Goal: Book appointment/travel/reservation

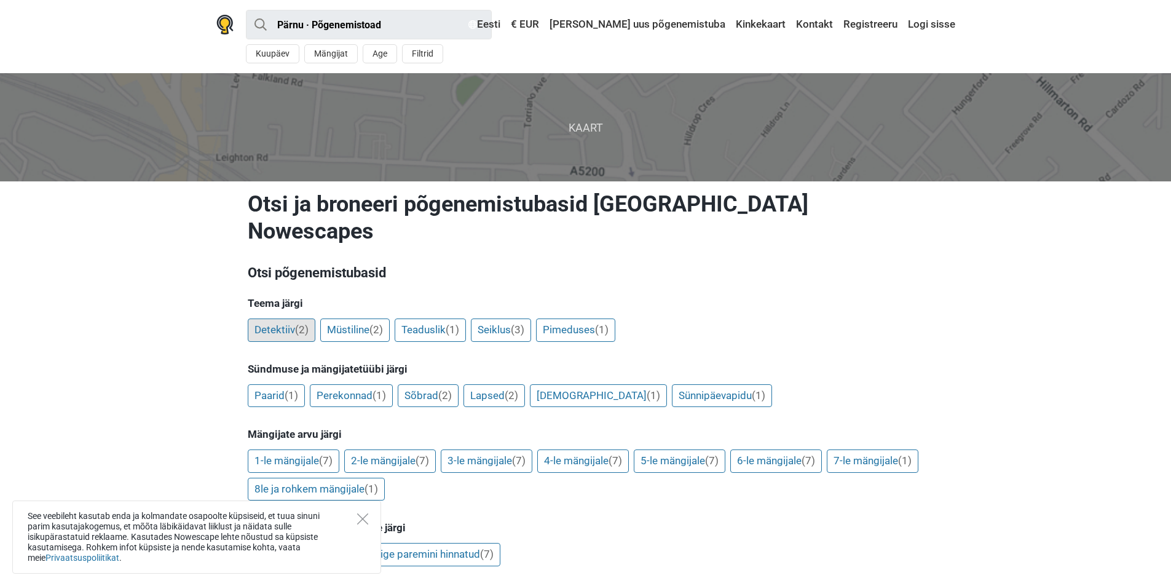
click at [298, 323] on span "(2)" at bounding box center [302, 329] width 14 height 12
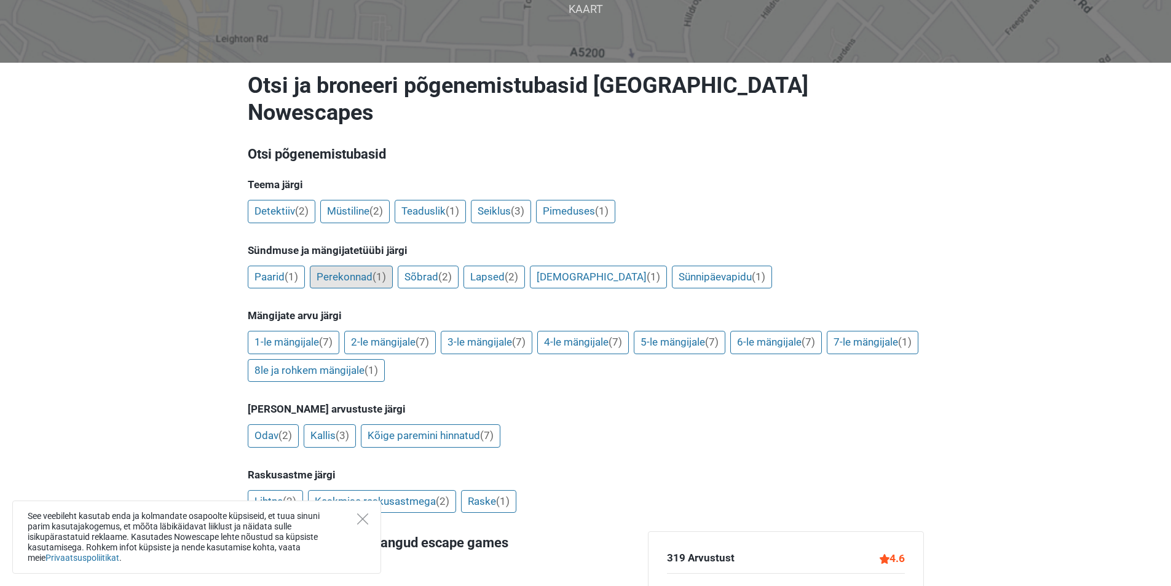
scroll to position [123, 0]
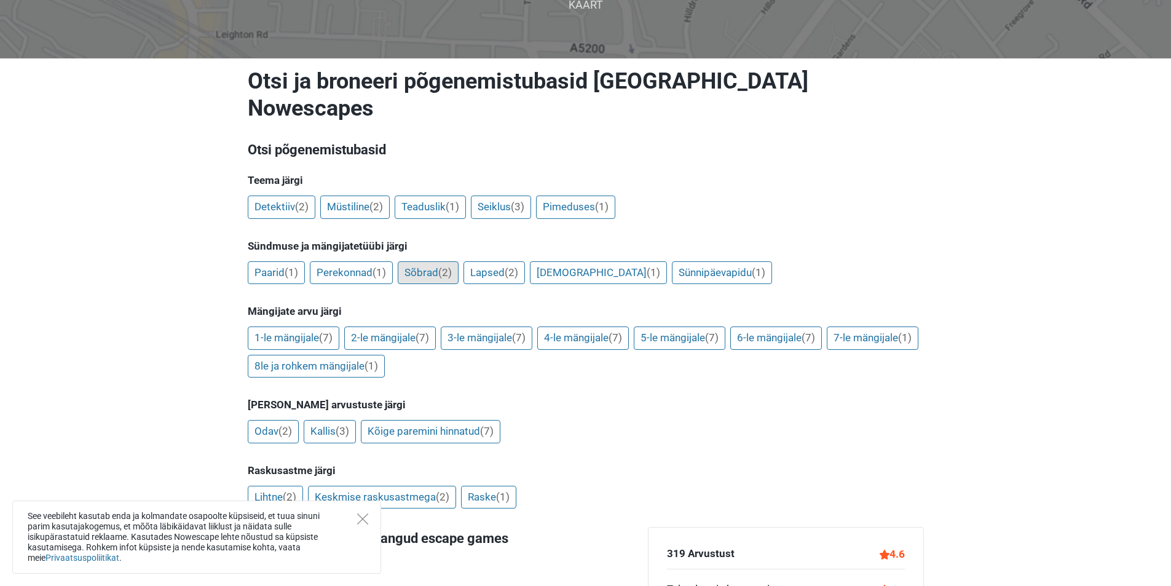
click at [435, 261] on link "Sõbrad (2)" at bounding box center [428, 272] width 61 height 23
click at [421, 331] on span "(7)" at bounding box center [423, 337] width 14 height 12
click at [379, 326] on link "2-le mängijale (7)" at bounding box center [390, 337] width 92 height 23
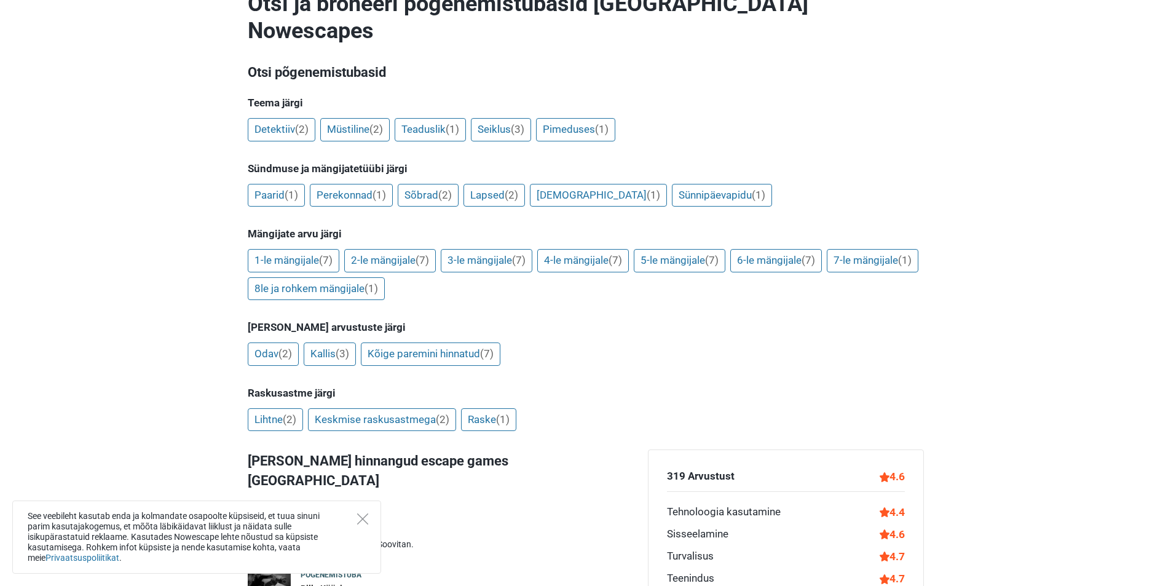
scroll to position [205, 0]
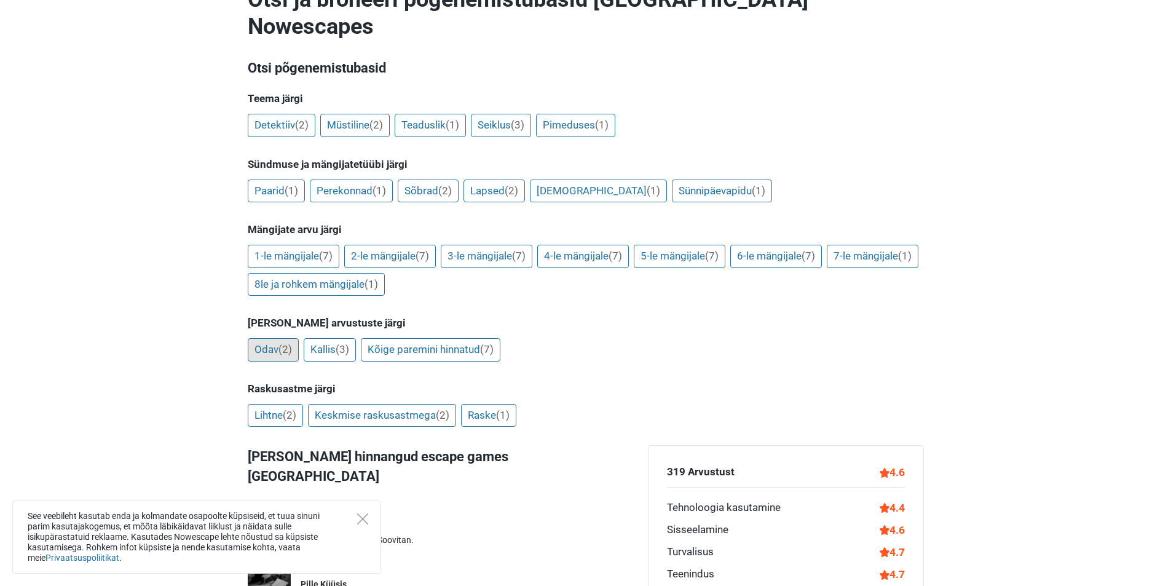
click at [253, 338] on link "Odav (2)" at bounding box center [273, 349] width 51 height 23
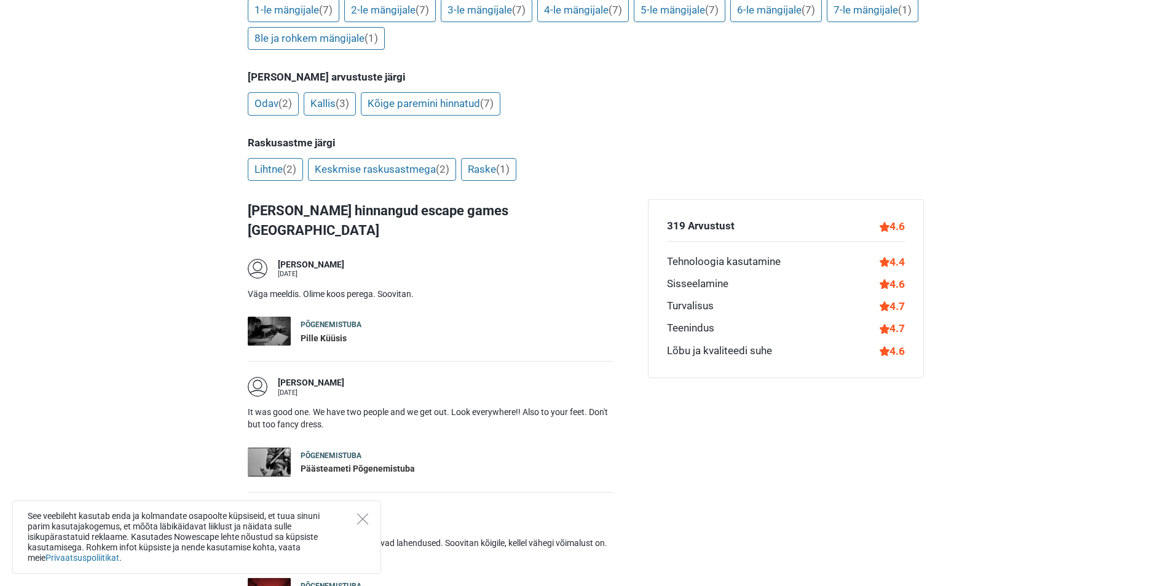
scroll to position [472, 0]
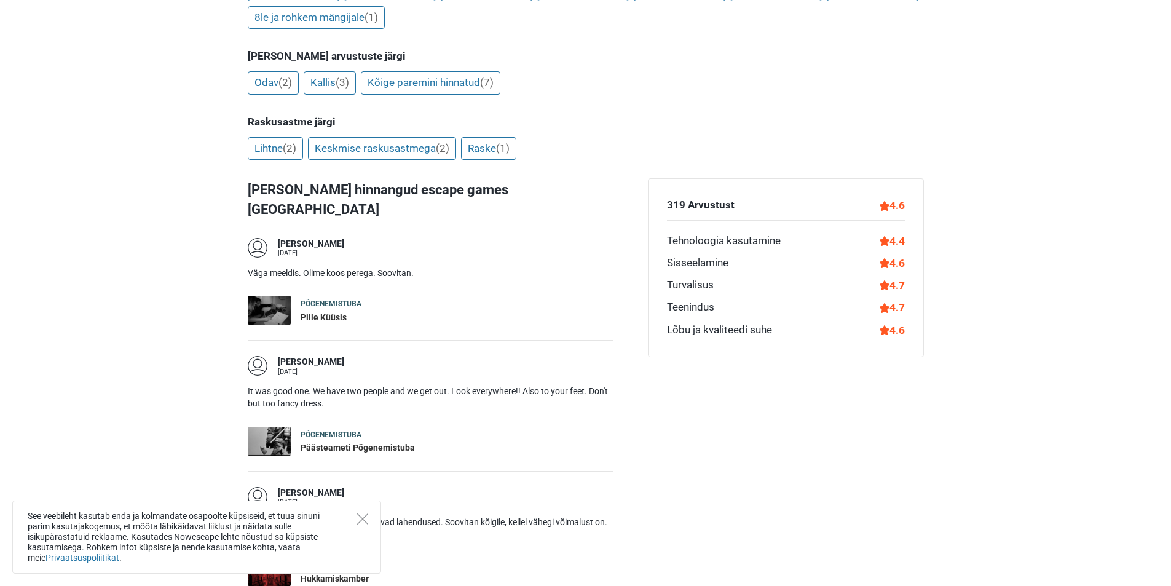
click at [351, 312] on div "Pille Küüsis" at bounding box center [331, 318] width 61 height 12
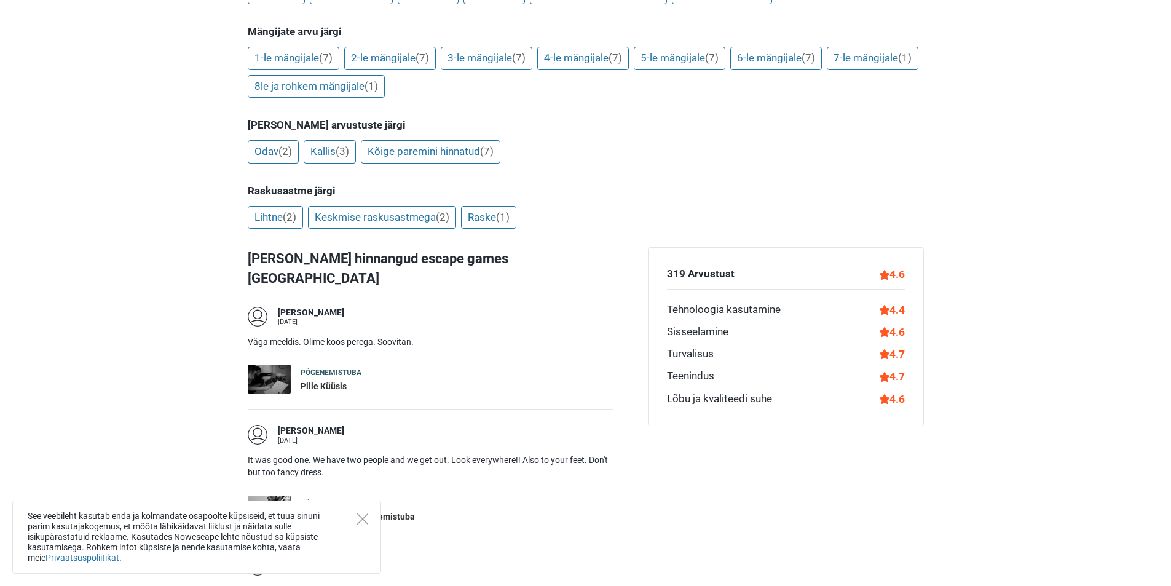
scroll to position [369, 0]
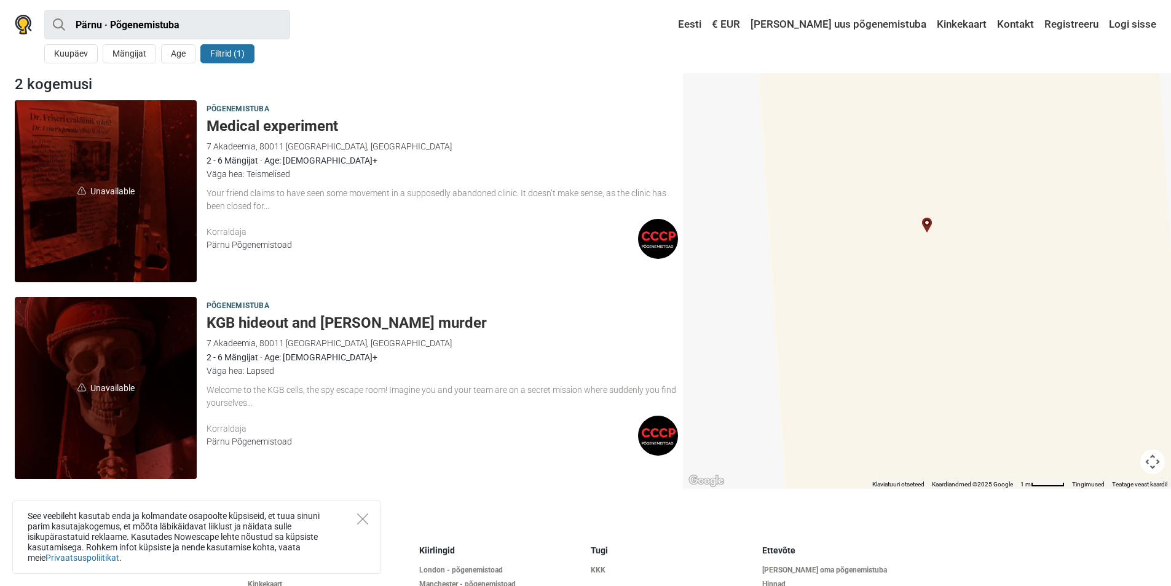
click at [186, 253] on span "Unavailable" at bounding box center [106, 191] width 182 height 182
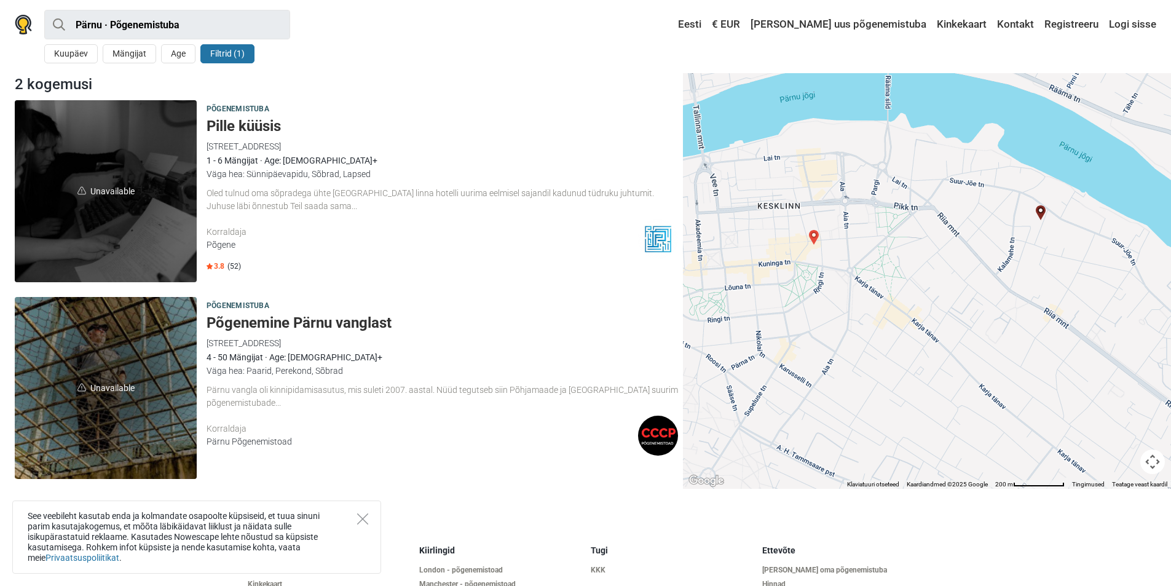
click at [177, 355] on span "Unavailable" at bounding box center [106, 388] width 182 height 182
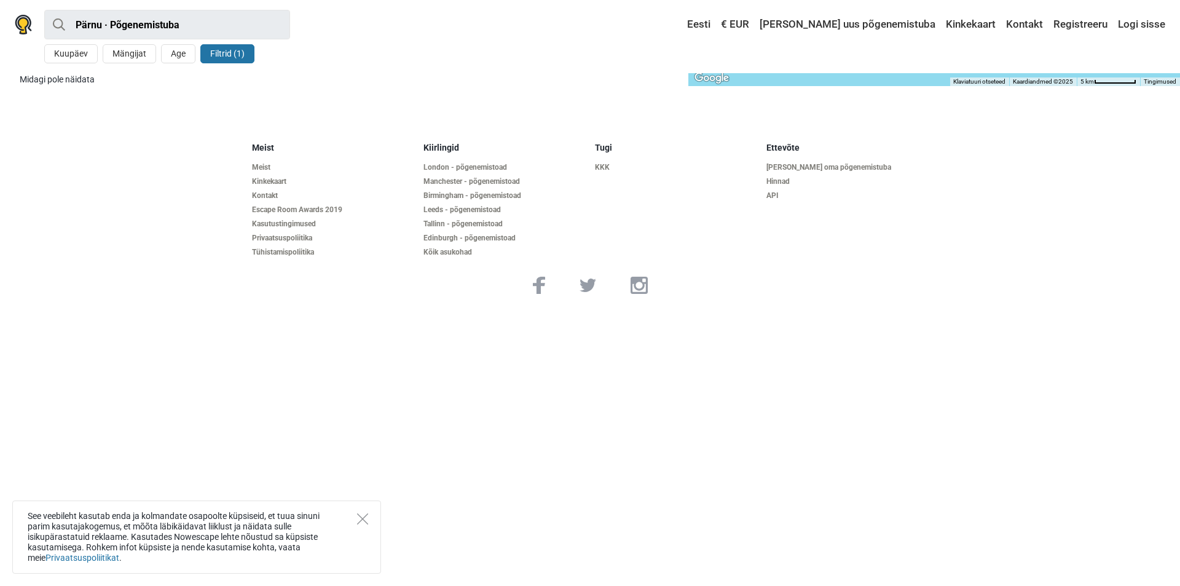
click at [210, 177] on footer "Meist Meist Kinkekaart Kontakt Escape Room Awards 2019 Kasutustingimused Privaa…" at bounding box center [590, 218] width 1180 height 191
click at [261, 145] on h5 "Meist" at bounding box center [333, 148] width 162 height 10
drag, startPoint x: 258, startPoint y: 164, endPoint x: 259, endPoint y: 199, distance: 35.7
click at [258, 164] on link "Meist" at bounding box center [333, 167] width 162 height 9
click at [753, 19] on link "€ EUR" at bounding box center [735, 25] width 34 height 22
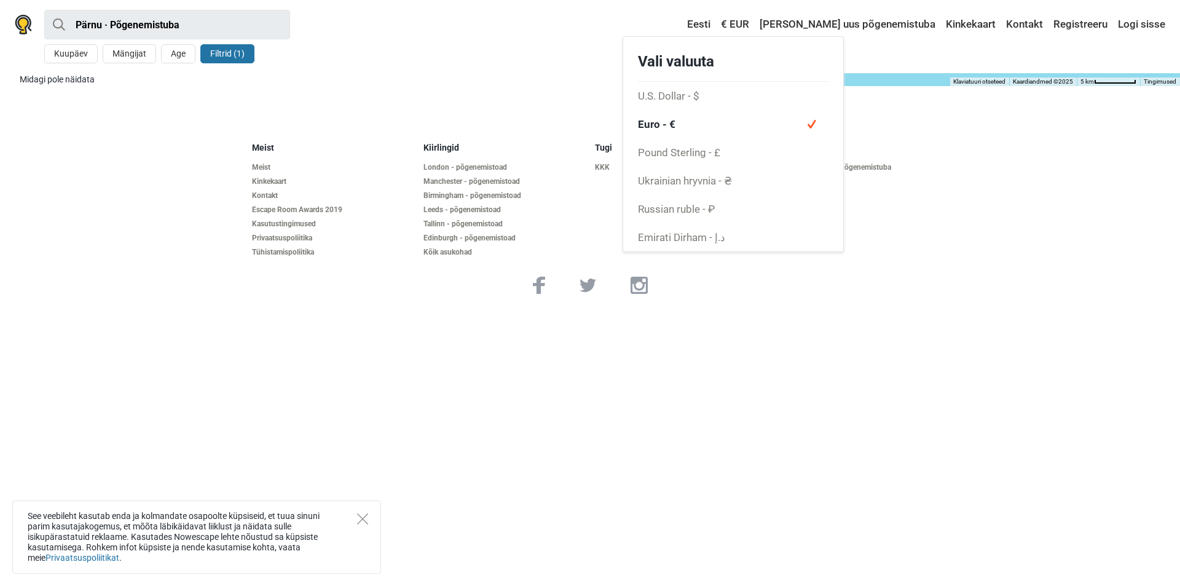
click at [748, 123] on span "Euro - €" at bounding box center [733, 124] width 220 height 28
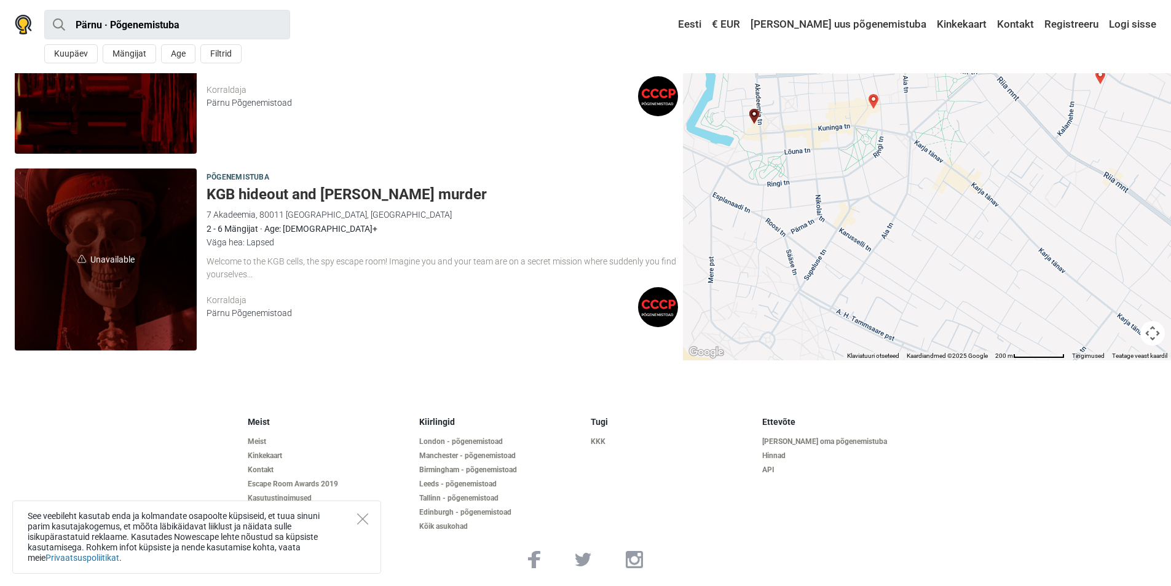
scroll to position [1114, 0]
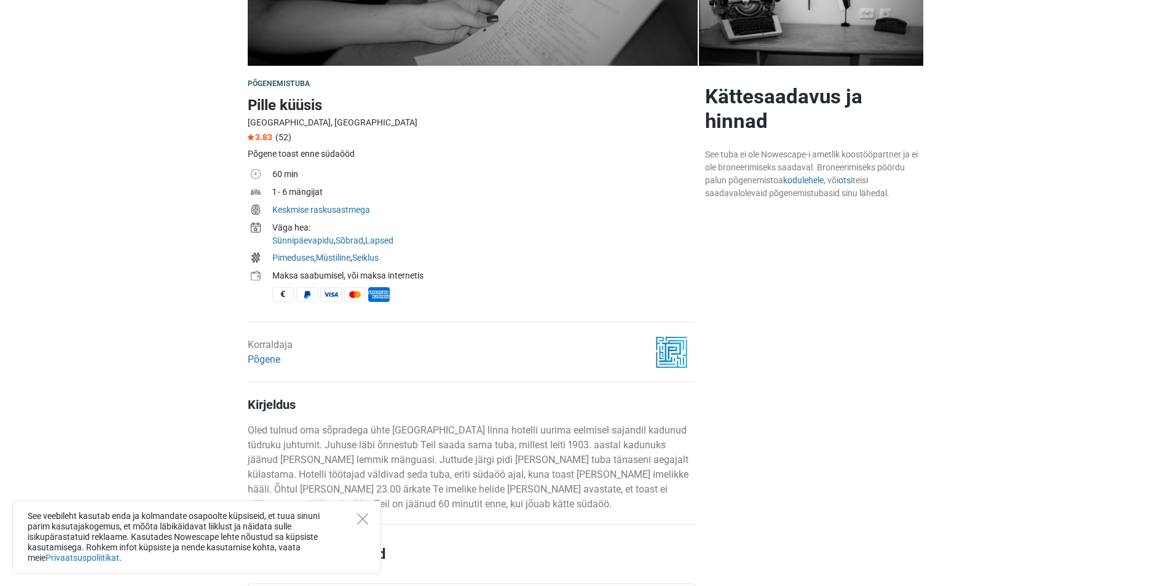
scroll to position [287, 0]
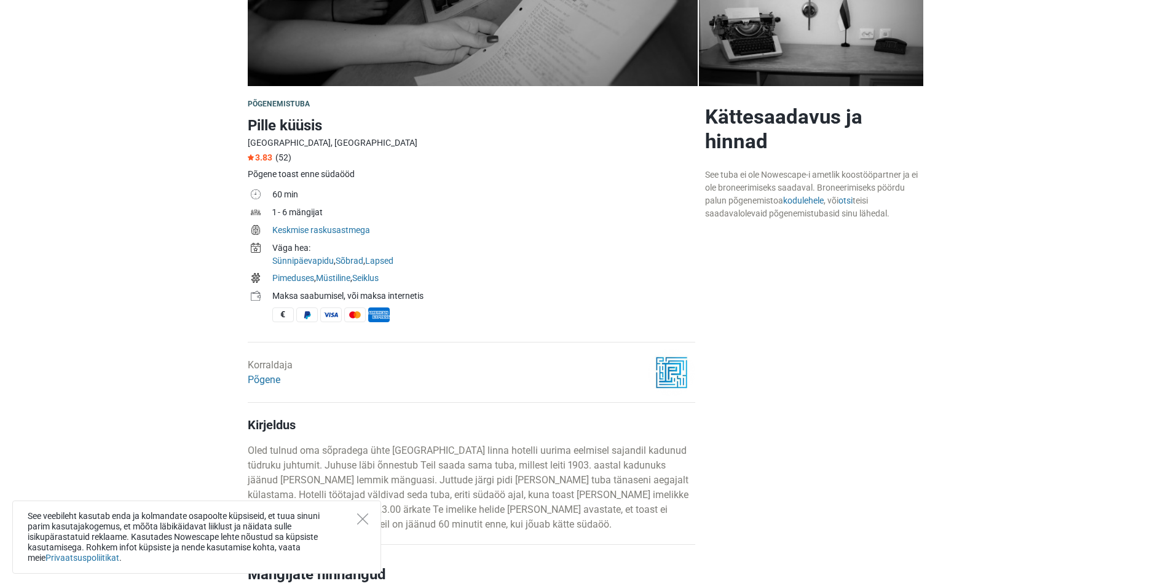
click at [285, 312] on span "€" at bounding box center [283, 314] width 22 height 15
click at [285, 291] on div "Maksa saabumisel, või maksa internetis" at bounding box center [483, 296] width 423 height 13
click at [265, 295] on td at bounding box center [260, 306] width 25 height 37
click at [371, 280] on link "Seiklus" at bounding box center [365, 278] width 26 height 10
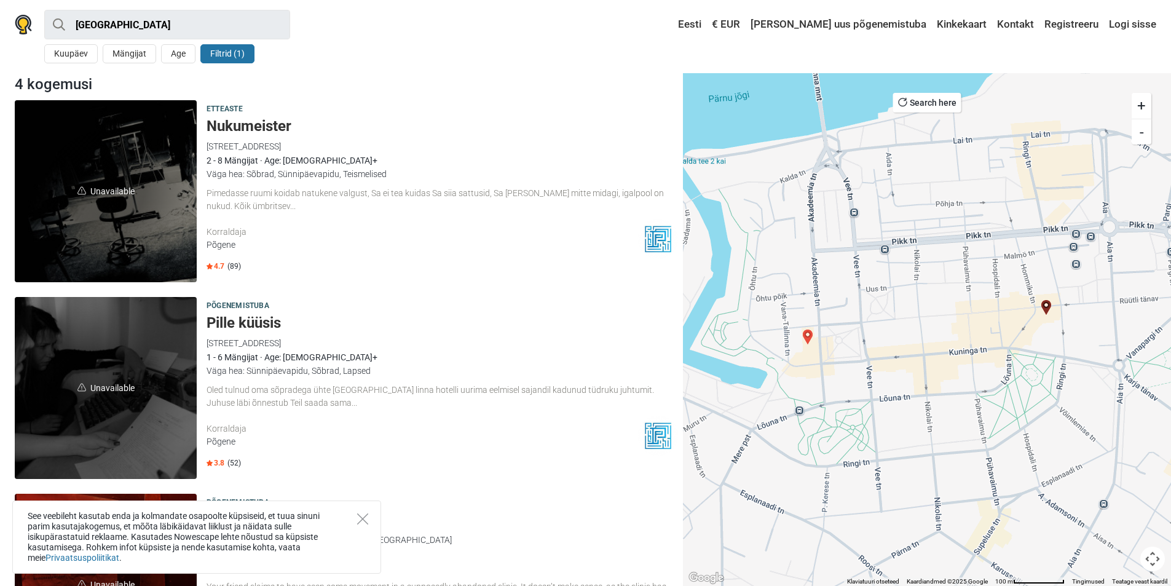
click at [169, 249] on span "Unavailable" at bounding box center [106, 191] width 182 height 182
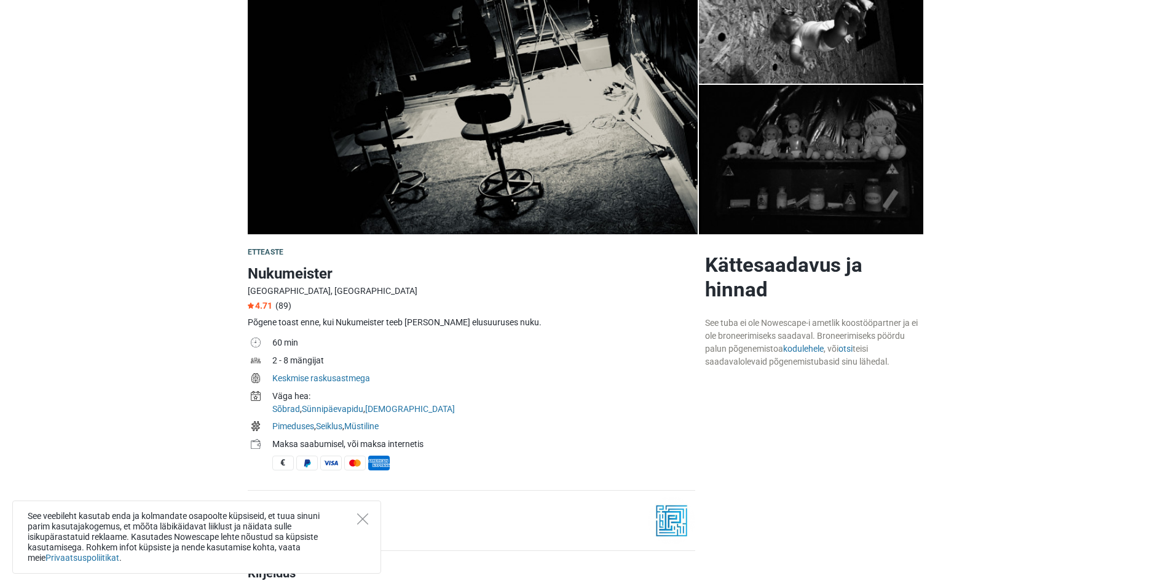
scroll to position [143, 0]
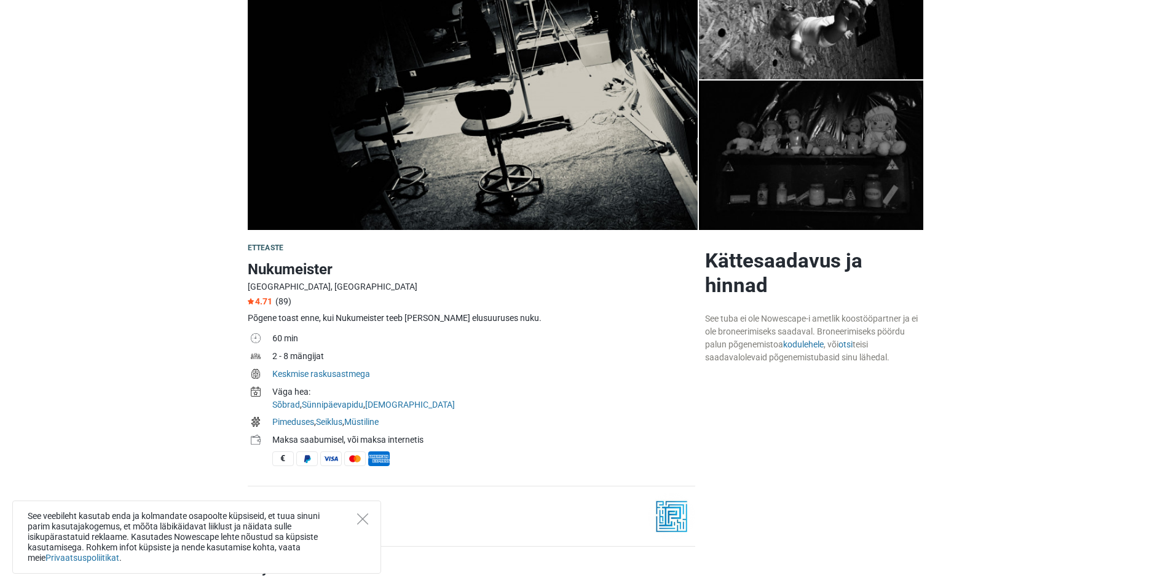
click at [283, 456] on span "€" at bounding box center [283, 458] width 22 height 15
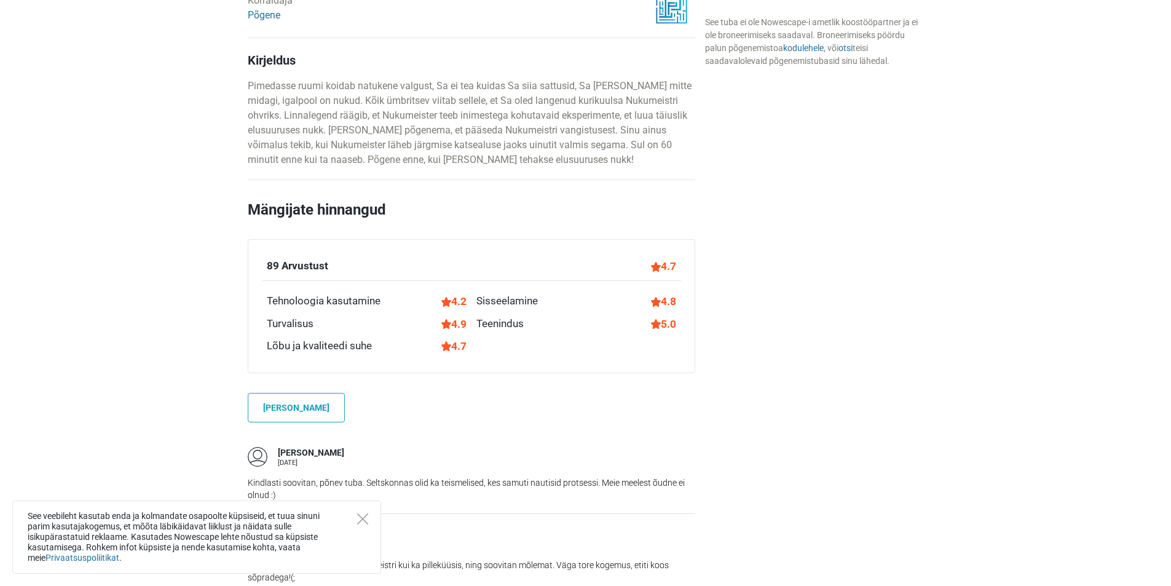
scroll to position [656, 0]
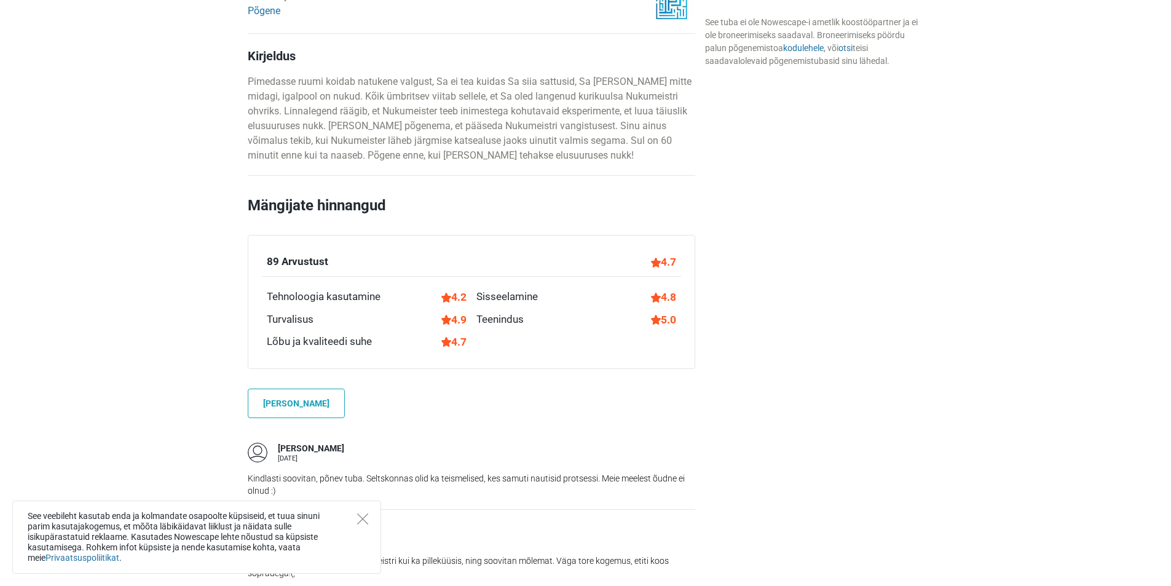
click at [496, 313] on div "Teenindus" at bounding box center [499, 320] width 47 height 16
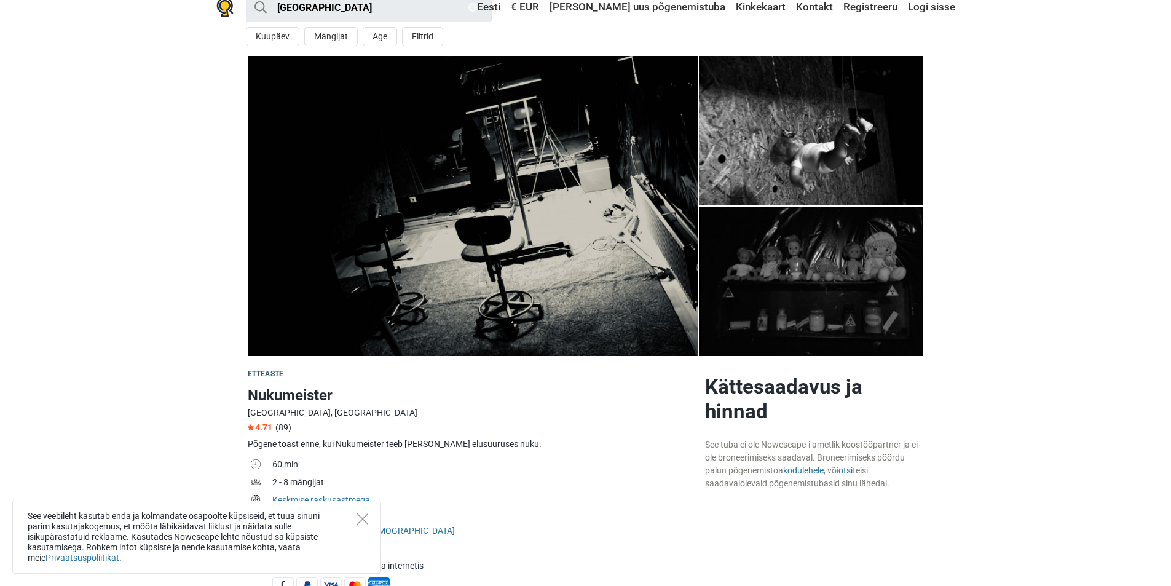
scroll to position [0, 0]
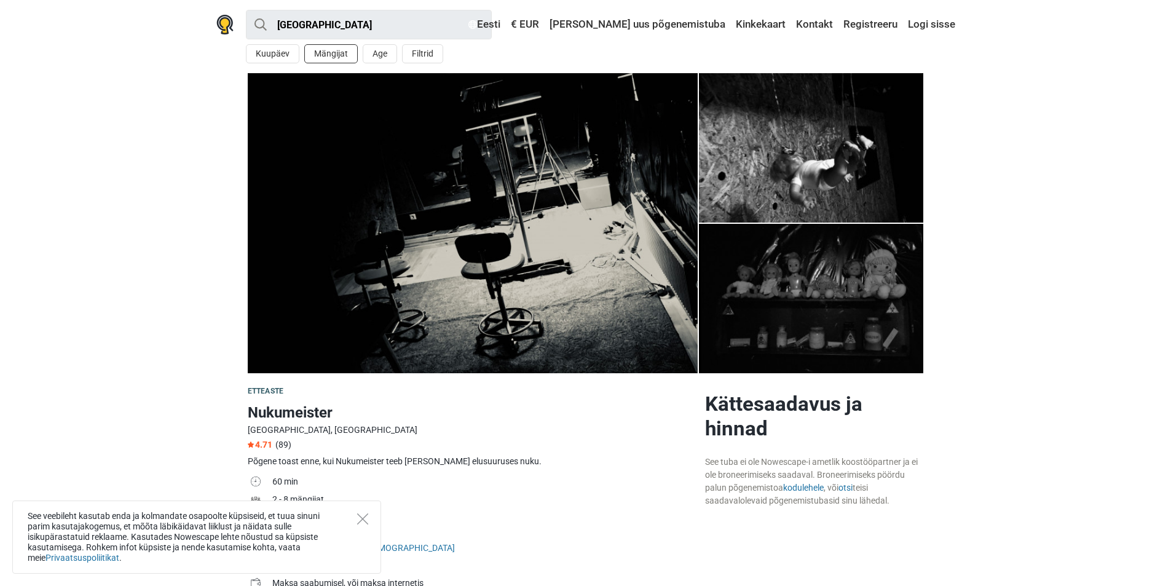
click at [333, 54] on button "Mängijat" at bounding box center [330, 53] width 53 height 19
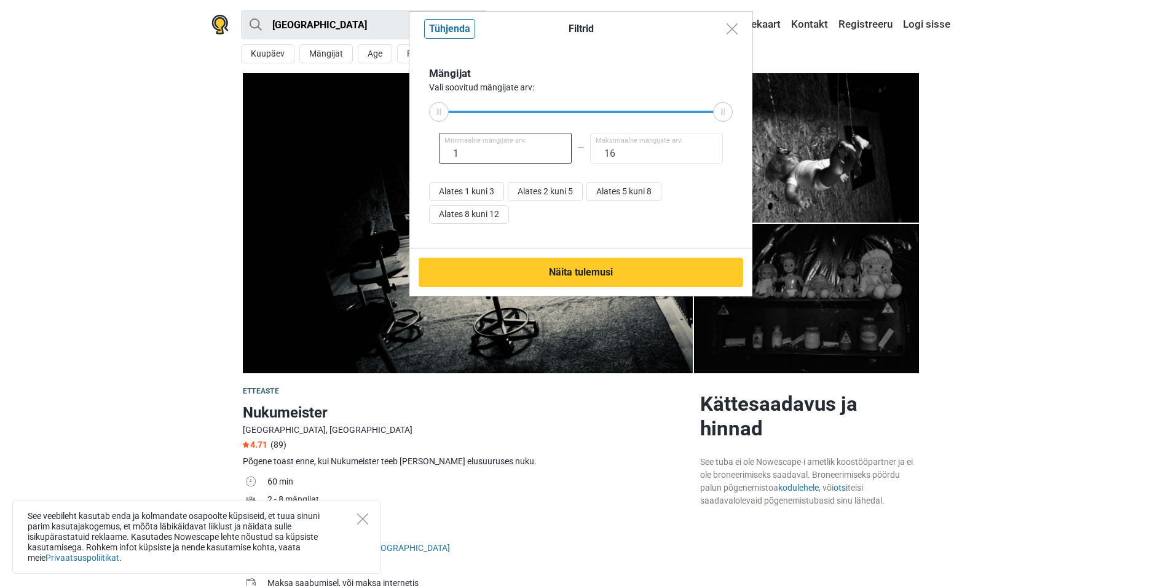
click at [504, 150] on input "1" at bounding box center [505, 148] width 133 height 31
drag, startPoint x: 478, startPoint y: 155, endPoint x: 467, endPoint y: 171, distance: 19.4
click at [464, 172] on div "Mängijat Vali soovitud mängijate arv: 1 Minimaalne mängijate arv: 16 Maksimaaln…" at bounding box center [581, 147] width 304 height 163
click at [534, 187] on button "Alates 2 kuni 5" at bounding box center [545, 191] width 75 height 19
type input "2"
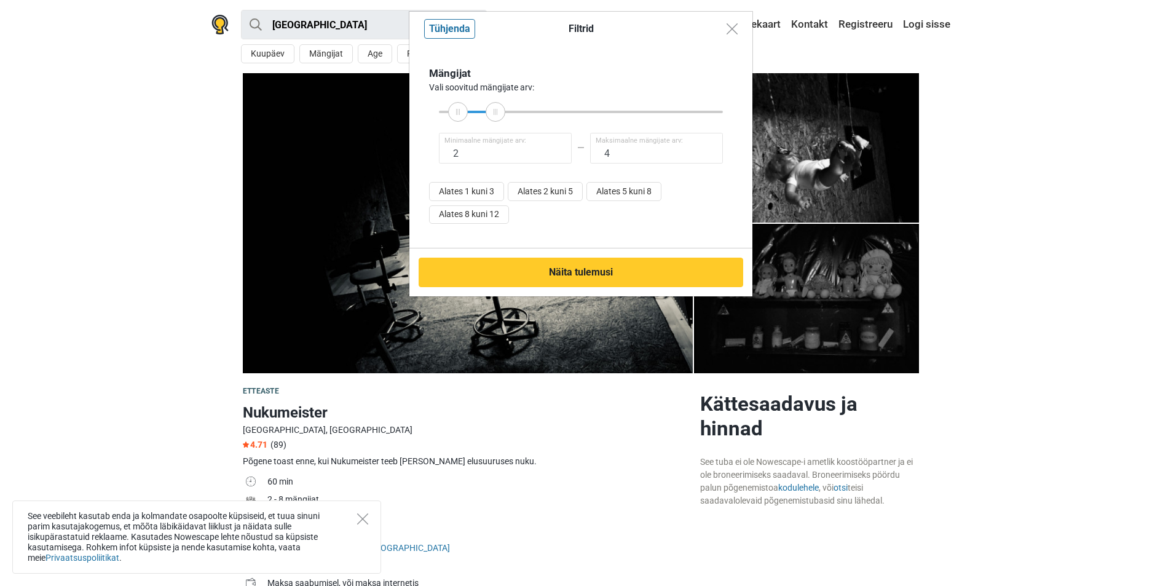
drag, startPoint x: 519, startPoint y: 112, endPoint x: 500, endPoint y: 121, distance: 20.6
click at [500, 121] on div at bounding box center [496, 112] width 20 height 20
click at [547, 196] on button "Alates 2 kuni 5" at bounding box center [545, 191] width 75 height 19
type input "5"
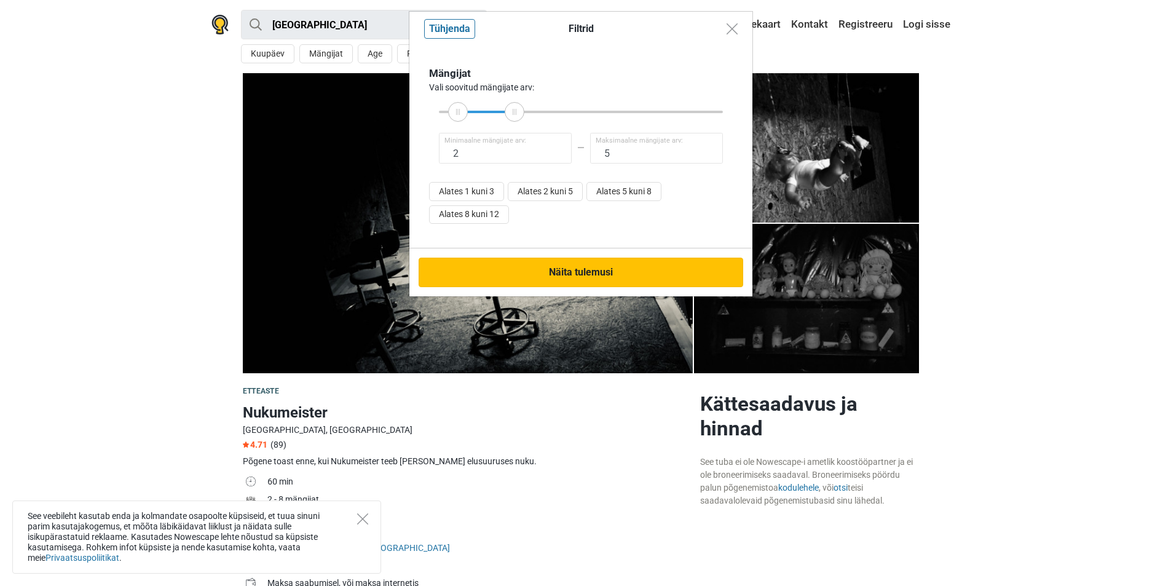
drag, startPoint x: 564, startPoint y: 276, endPoint x: 565, endPoint y: 270, distance: 6.2
click at [566, 272] on button "Näita tulemusi" at bounding box center [581, 273] width 325 height 30
